Goal: Transaction & Acquisition: Purchase product/service

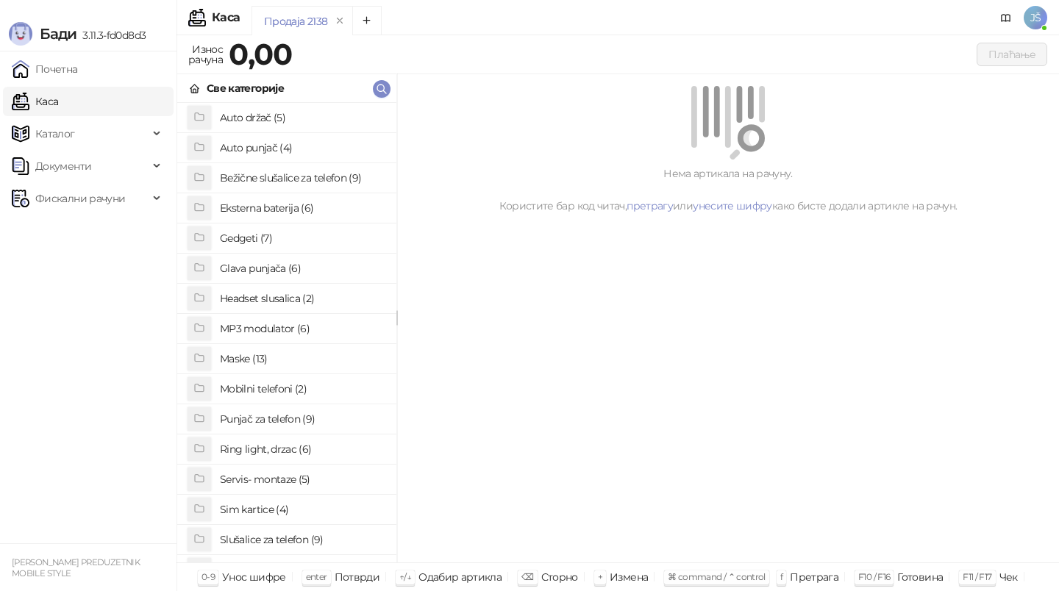
click at [341, 246] on h4 "Gedgeti (7)" at bounding box center [302, 239] width 165 height 24
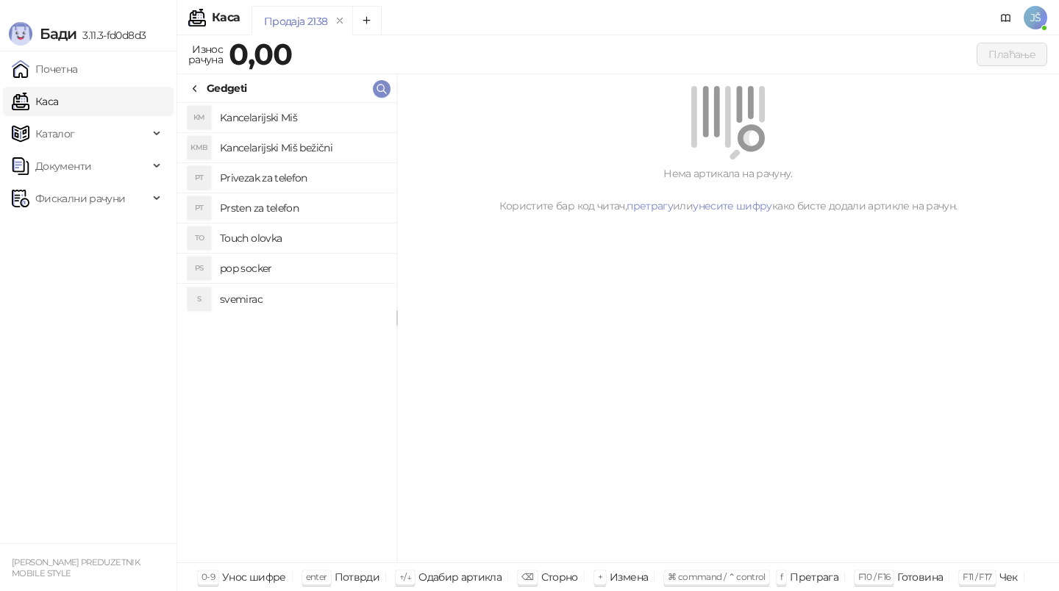
click at [317, 182] on h4 "Privezak za telefon" at bounding box center [302, 178] width 165 height 24
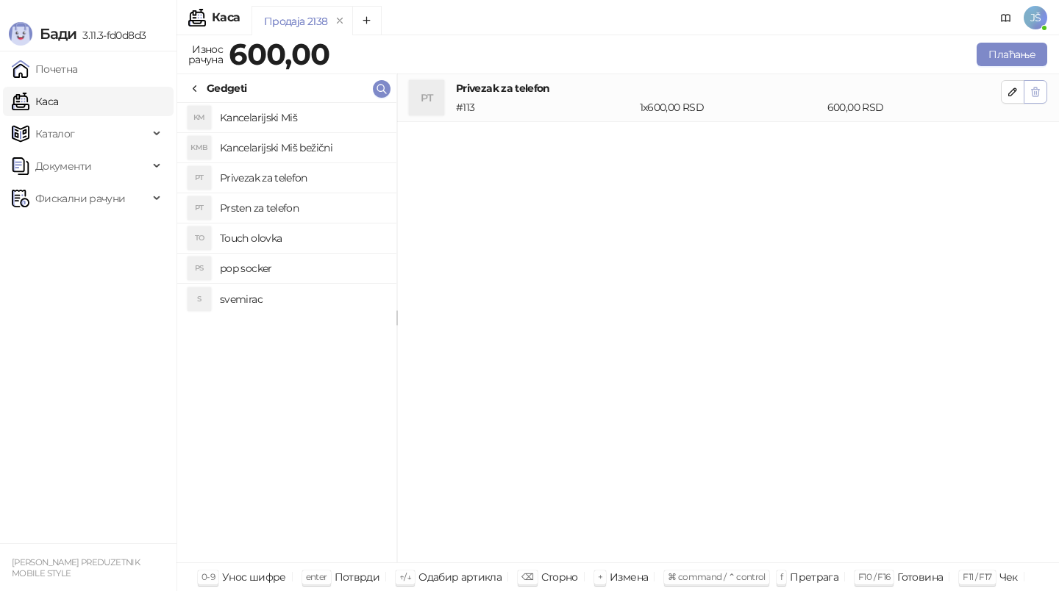
click at [1027, 92] on button "button" at bounding box center [1036, 92] width 24 height 24
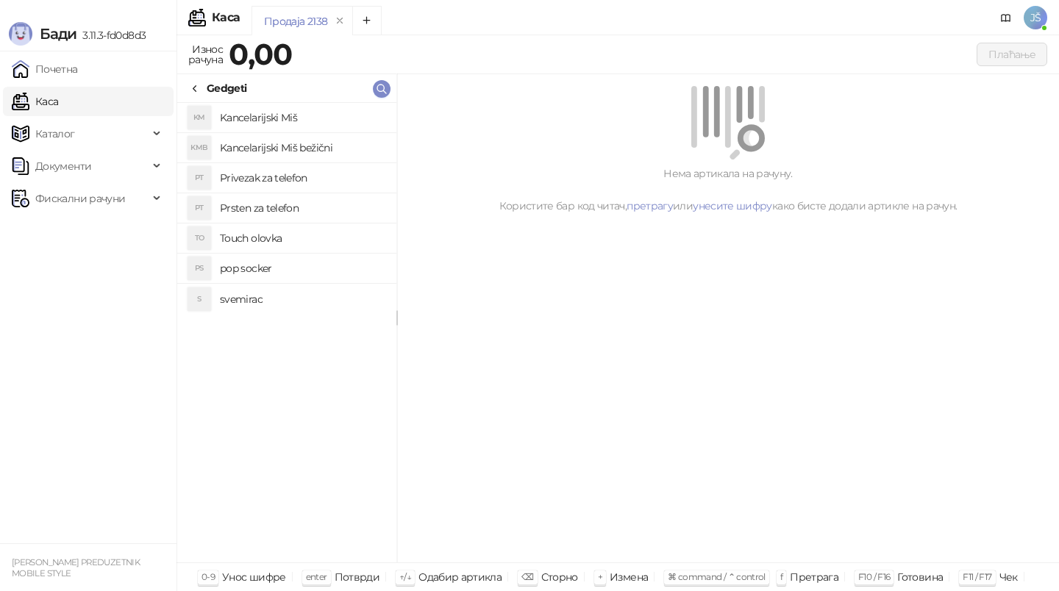
click at [199, 90] on icon at bounding box center [195, 89] width 12 height 12
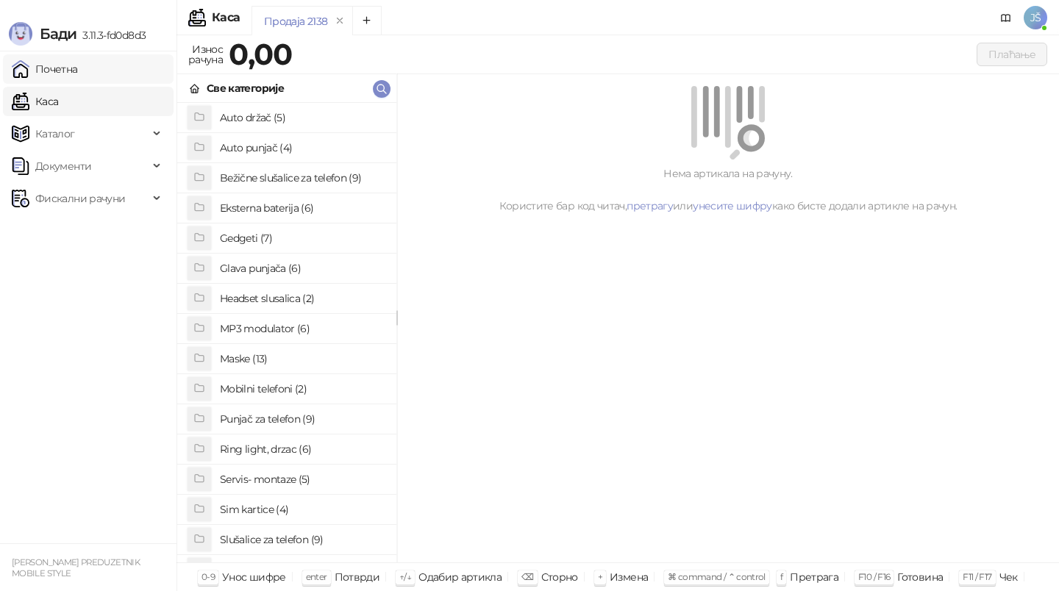
click at [78, 59] on link "Почетна" at bounding box center [45, 68] width 66 height 29
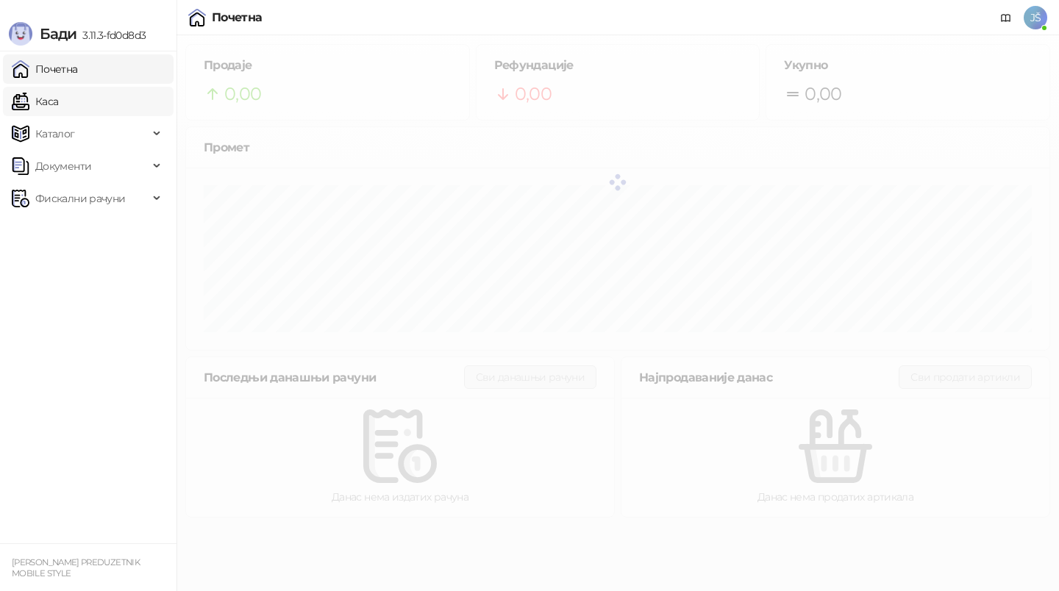
click at [58, 93] on link "Каса" at bounding box center [35, 101] width 46 height 29
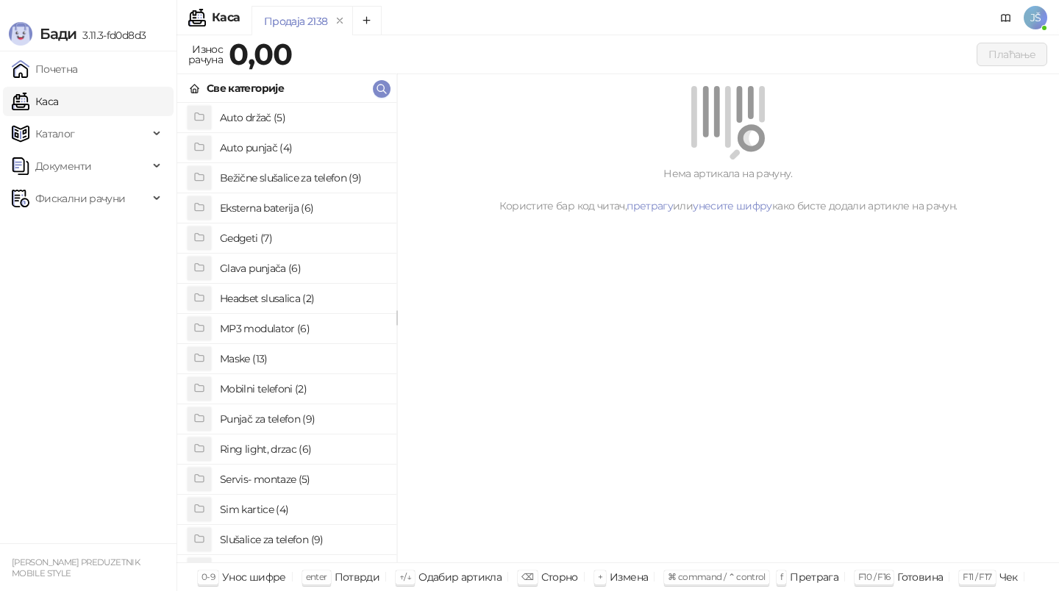
click at [521, 291] on div "Нема артикала на рачуну. Користите бар код читач, претрагу или унесите шифру ка…" at bounding box center [728, 318] width 662 height 489
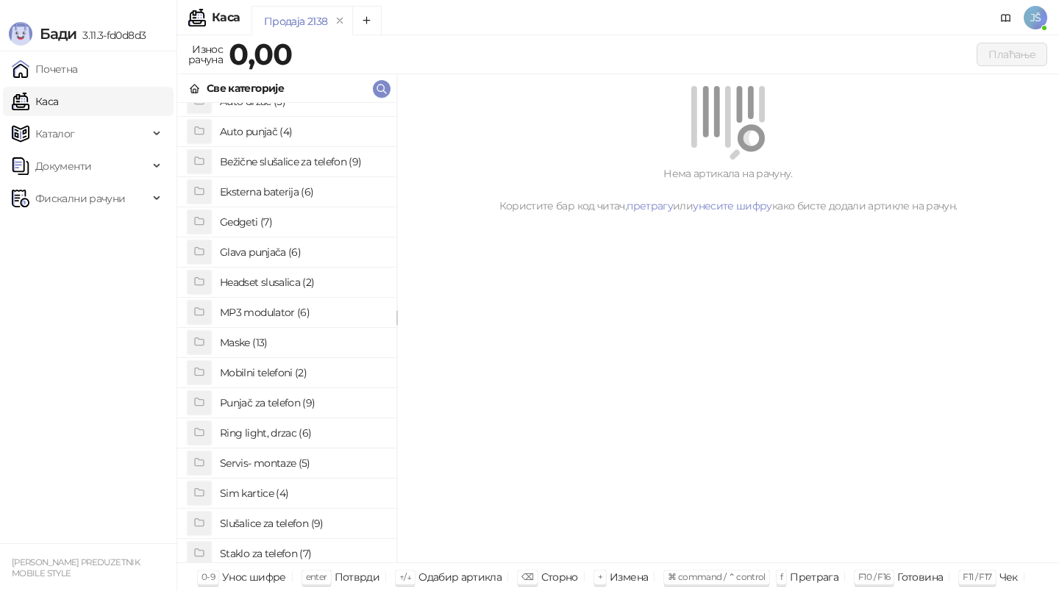
scroll to position [15, 0]
